Goal: Browse casually

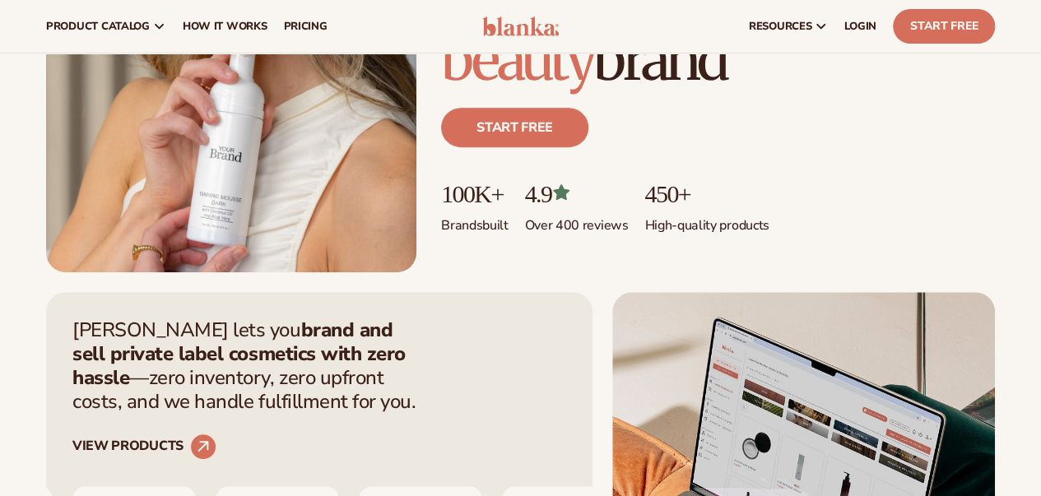
scroll to position [293, 0]
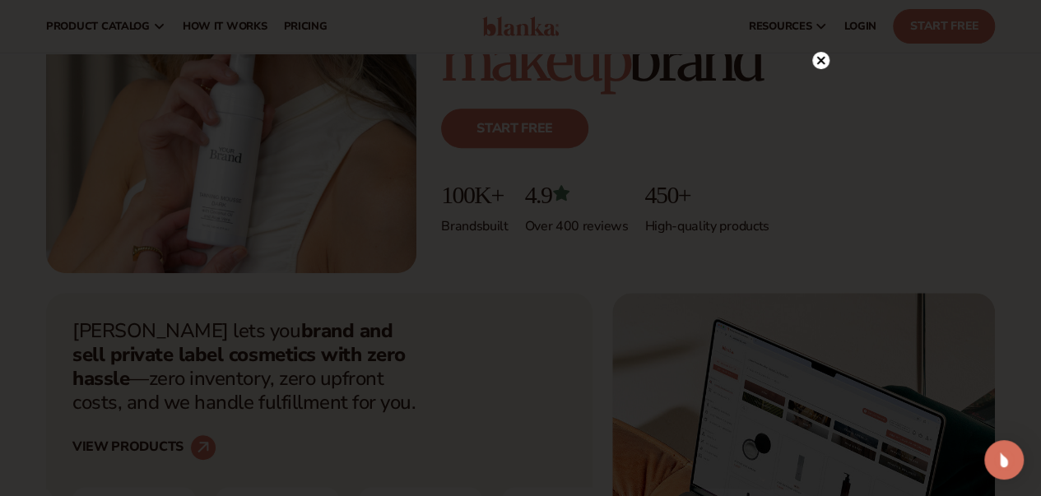
click at [821, 65] on circle at bounding box center [820, 60] width 17 height 17
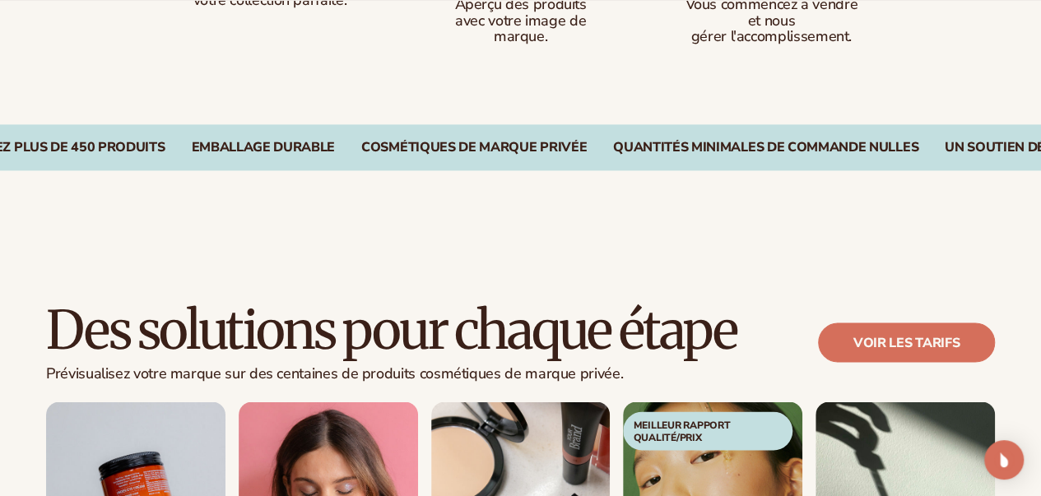
scroll to position [1141, 0]
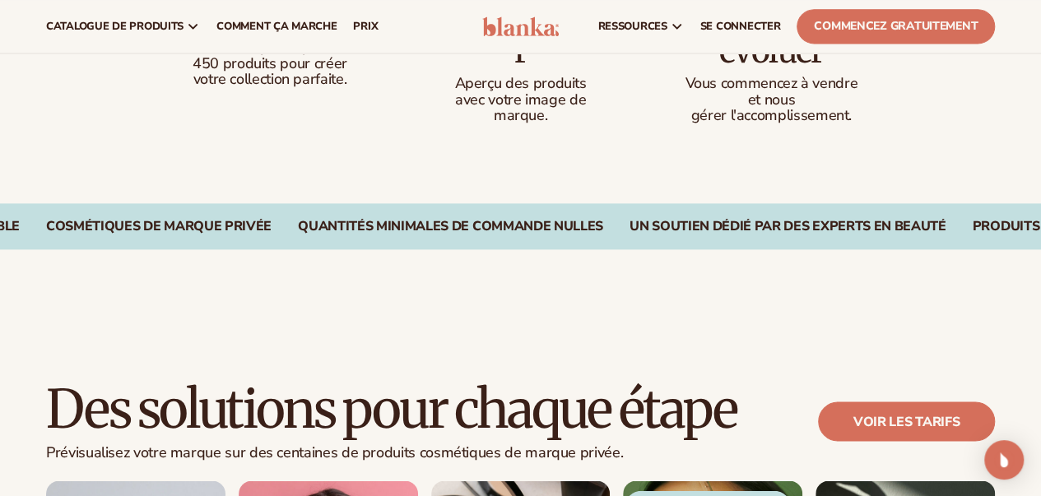
click at [758, 72] on font "Vendre et évoluer" at bounding box center [771, 32] width 132 height 77
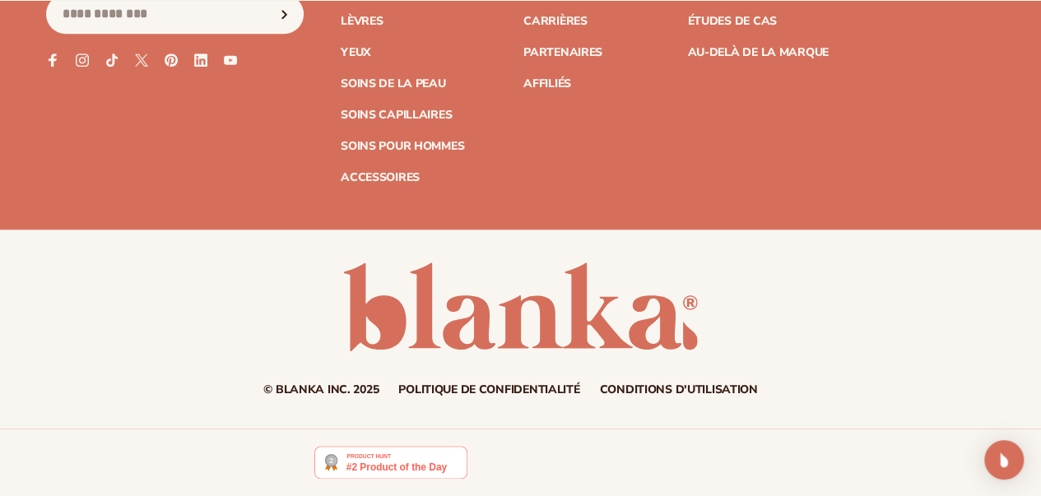
scroll to position [7353, 0]
click at [370, 468] on img at bounding box center [390, 462] width 152 height 33
